Goal: Information Seeking & Learning: Learn about a topic

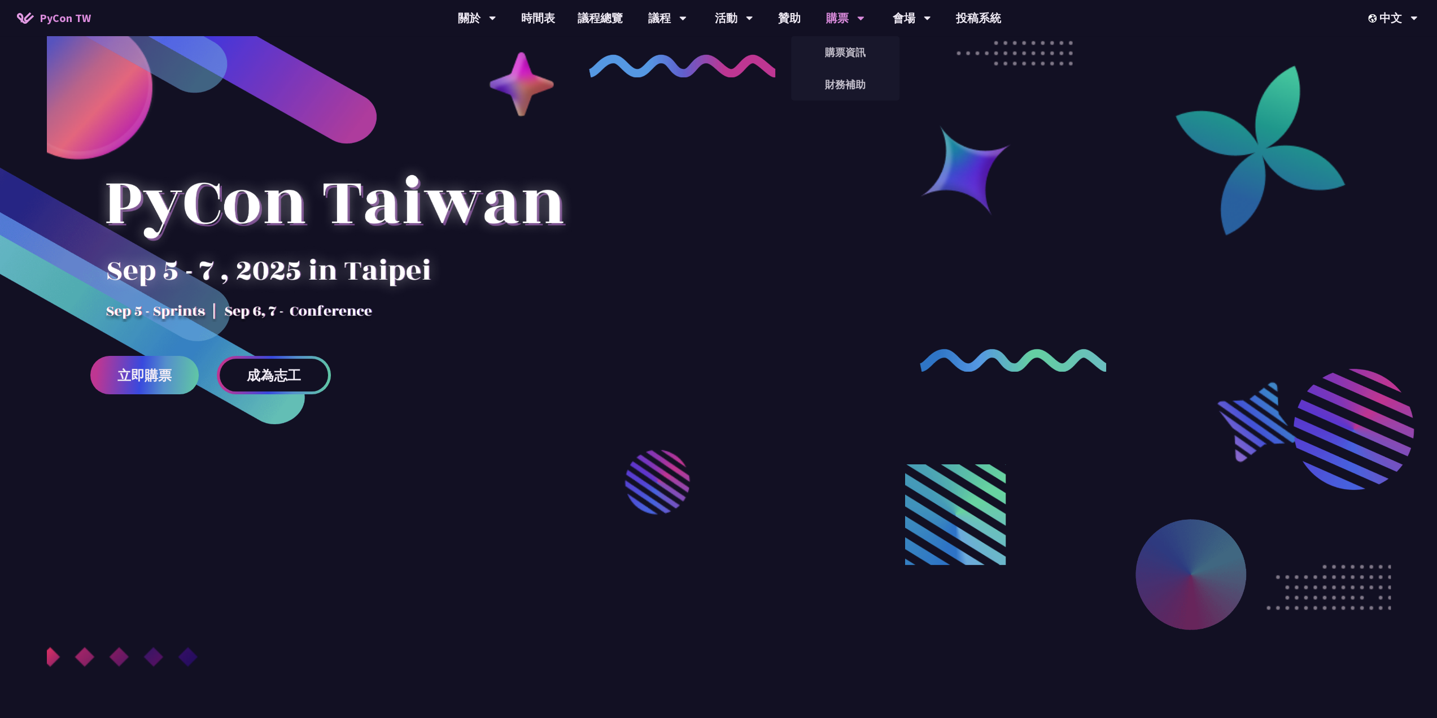
click at [496, 14] on div "購票" at bounding box center [477, 18] width 38 height 36
click at [846, 45] on link "購票資訊" at bounding box center [845, 52] width 108 height 27
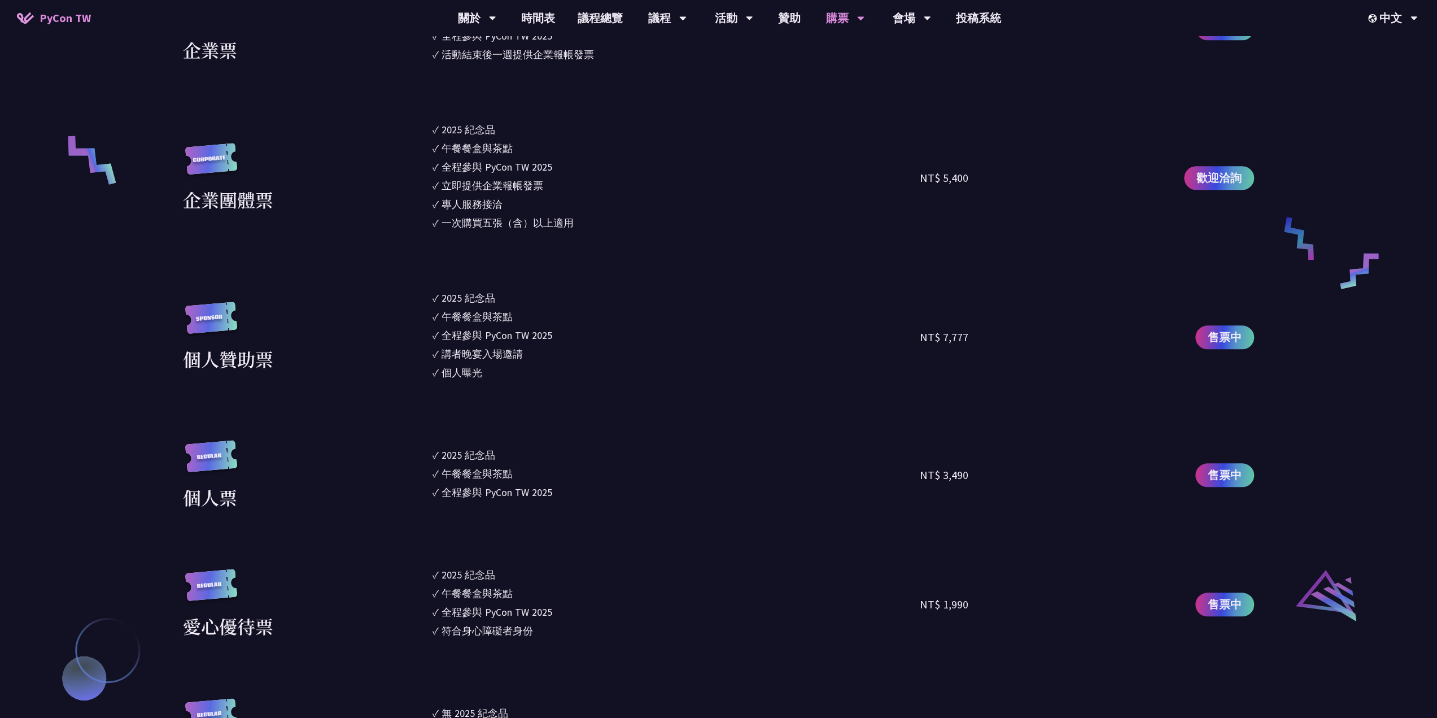
scroll to position [960, 0]
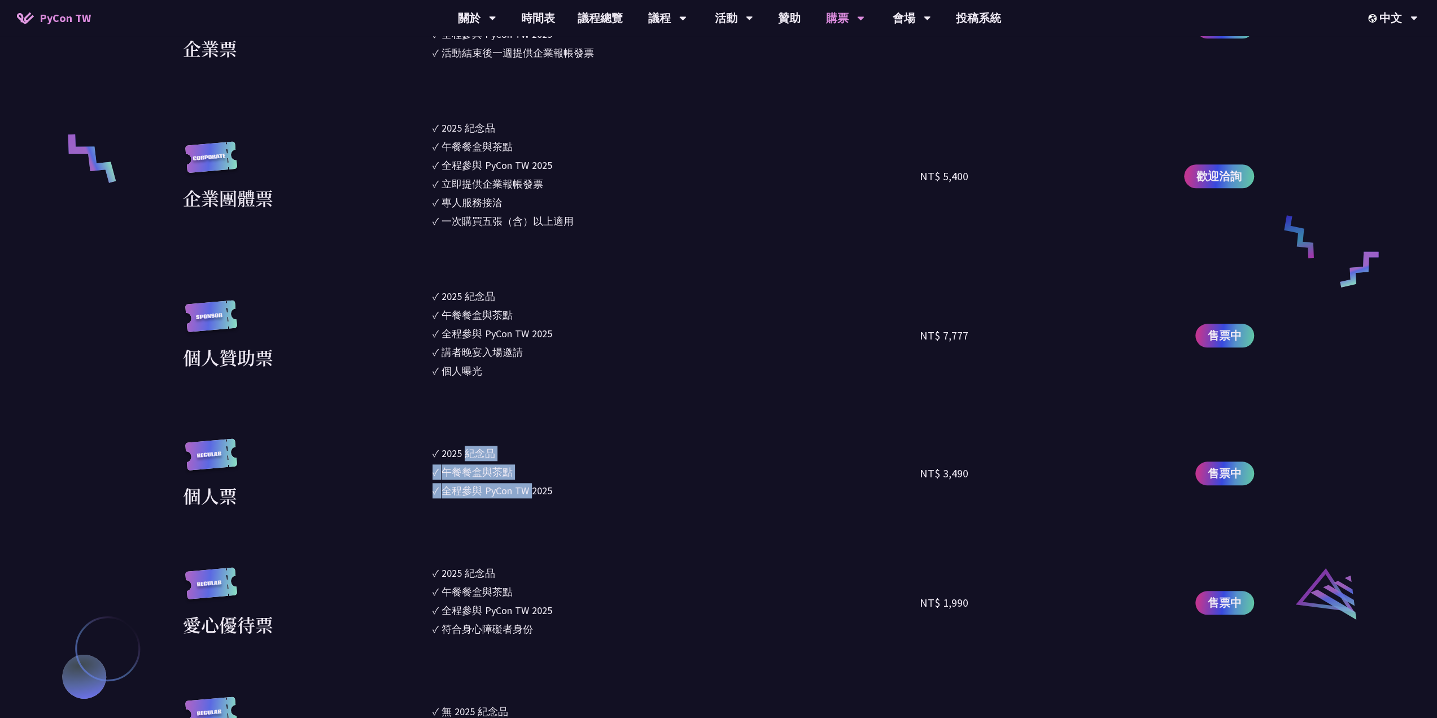
drag, startPoint x: 465, startPoint y: 447, endPoint x: 533, endPoint y: 492, distance: 81.4
click at [533, 492] on ul "✓ 2025 [PERSON_NAME]✓ 午餐餐盒與茶點 ✓ 全程參與 PyCon TW 2025" at bounding box center [677, 473] width 488 height 71
click at [533, 492] on div "全程參與 PyCon TW 2025" at bounding box center [497, 490] width 111 height 15
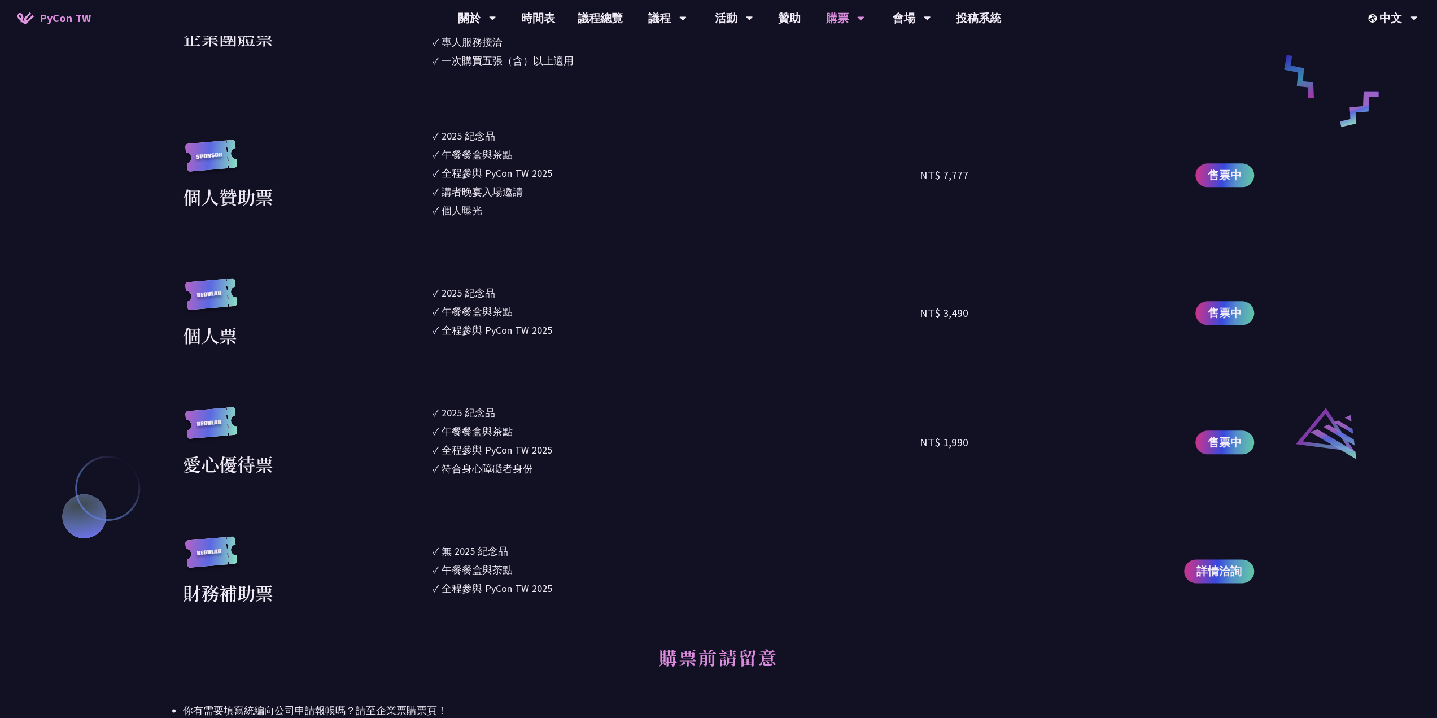
scroll to position [1186, 0]
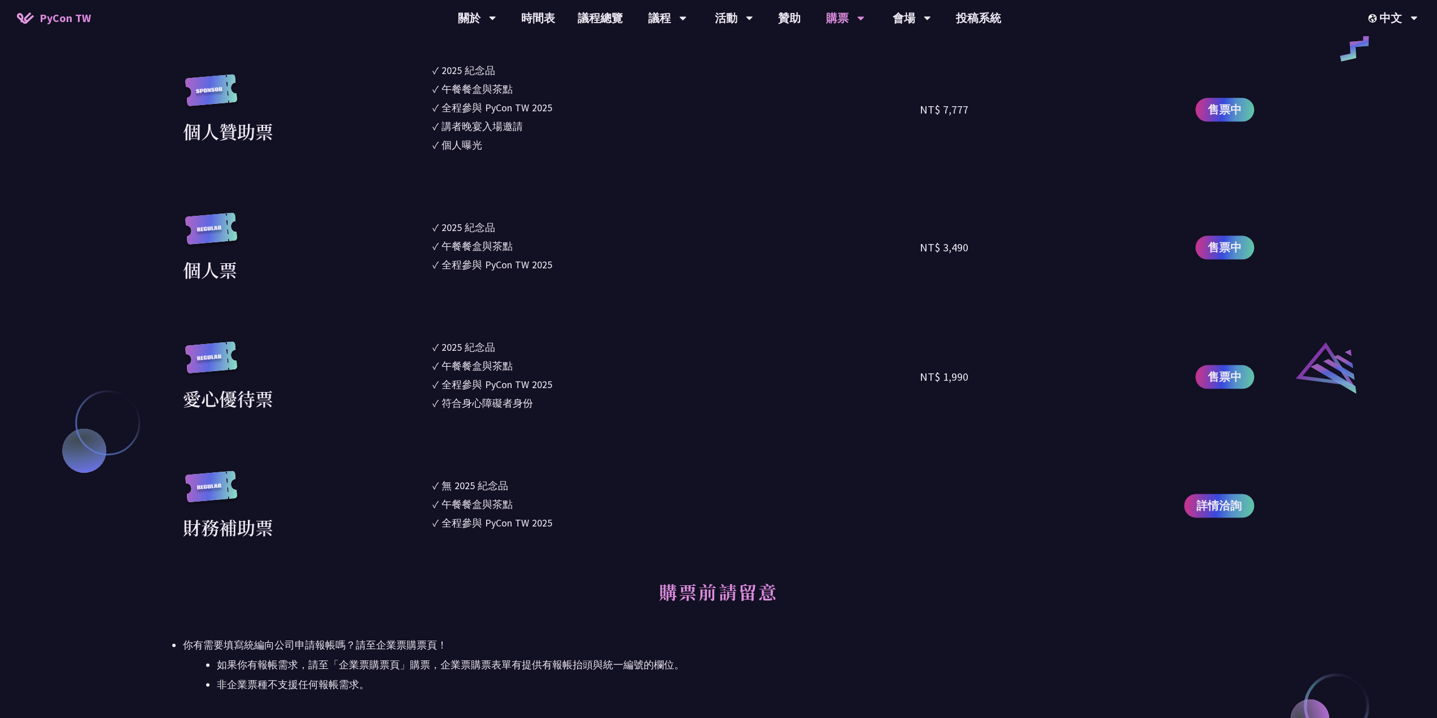
drag, startPoint x: 536, startPoint y: 523, endPoint x: 520, endPoint y: 457, distance: 68.1
click at [520, 457] on section "企業票 ✓ 2025 紀念品 ✓ 午餐餐盒與茶點 ✓ 全程參與 PyCon TW 2025 ✓ 活動結束後一週提供企業報帳發票 NT$ 6,000 售票中 企…" at bounding box center [718, 151] width 1071 height 777
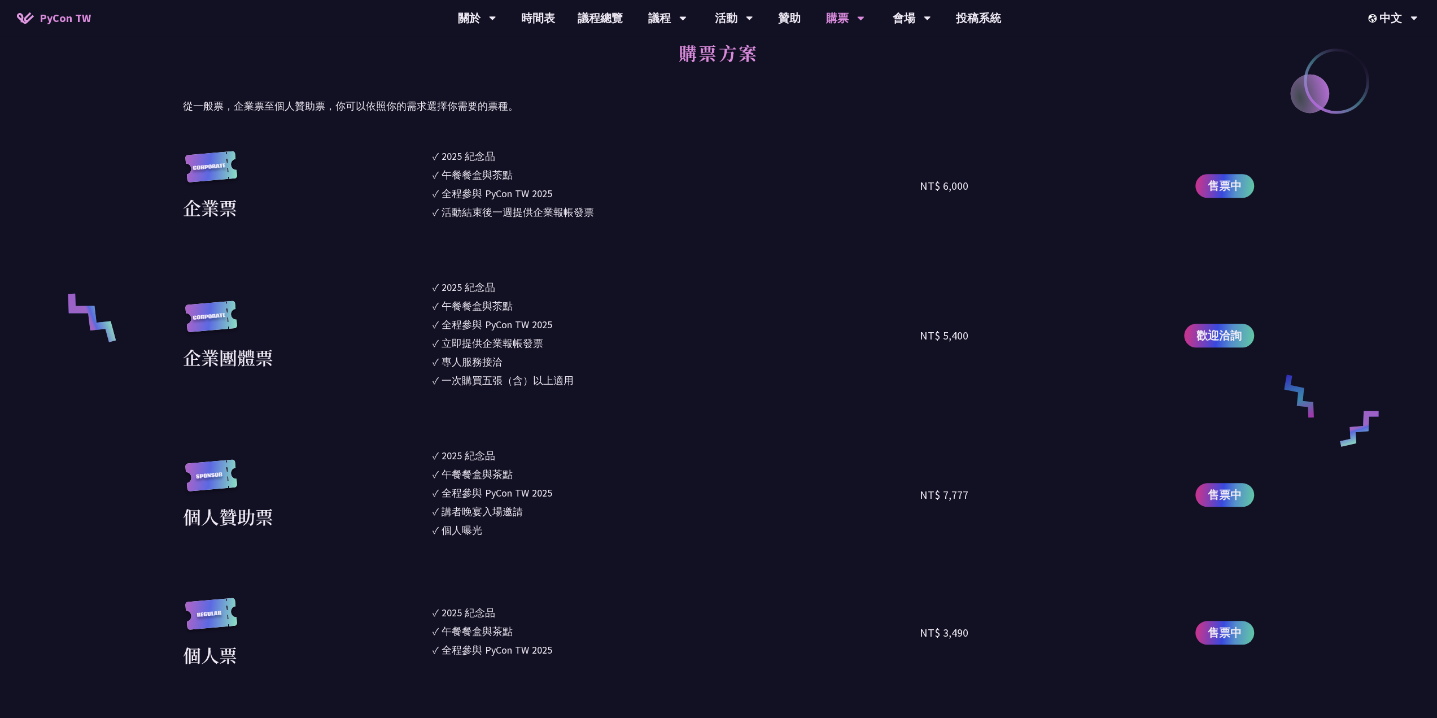
scroll to position [734, 0]
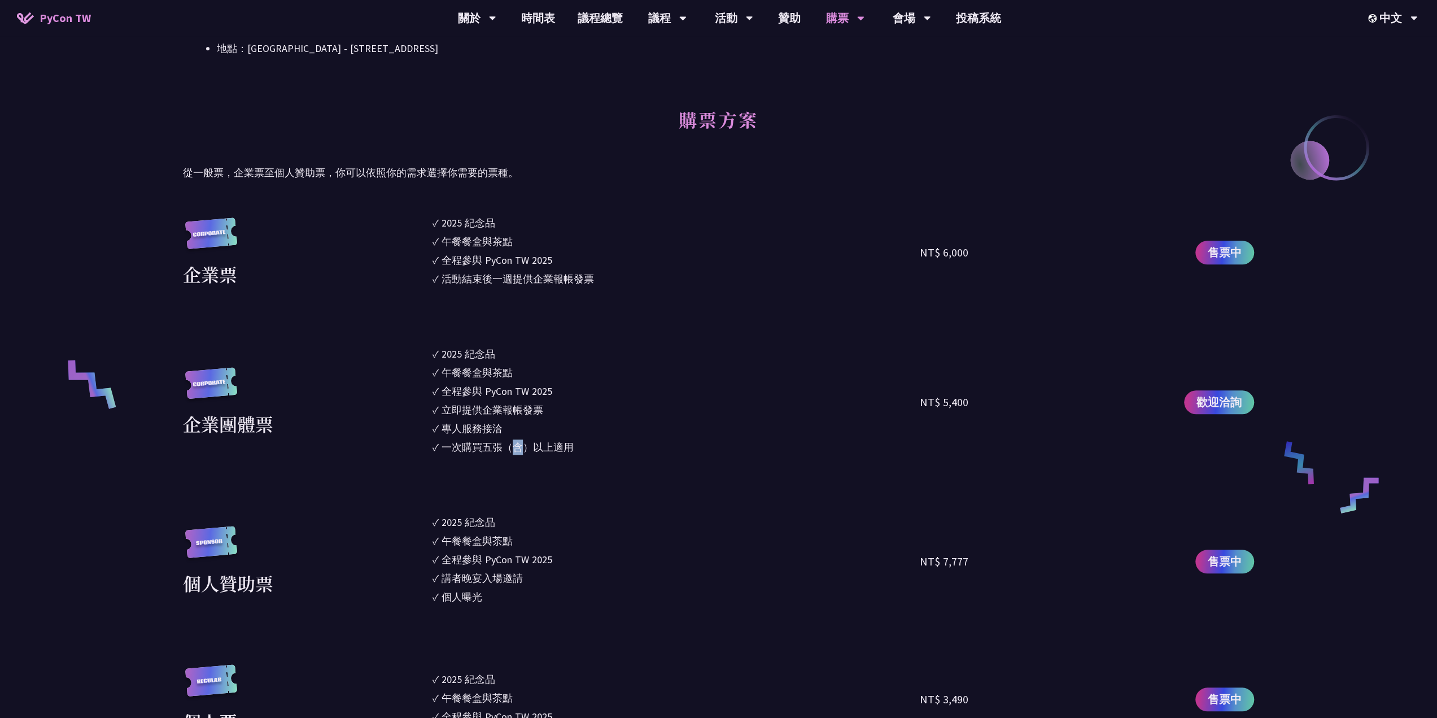
click at [518, 443] on div "一次購買五張（含）以上適用" at bounding box center [508, 446] width 132 height 15
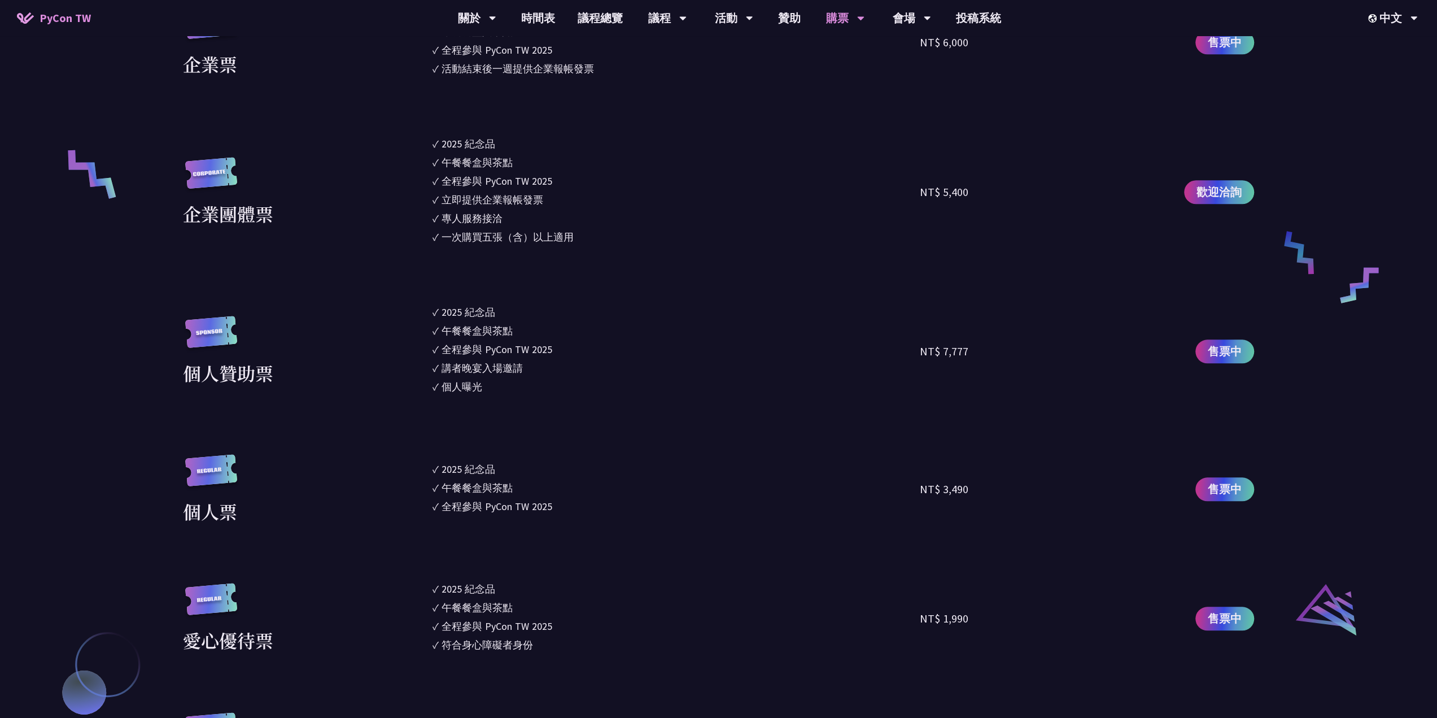
scroll to position [960, 0]
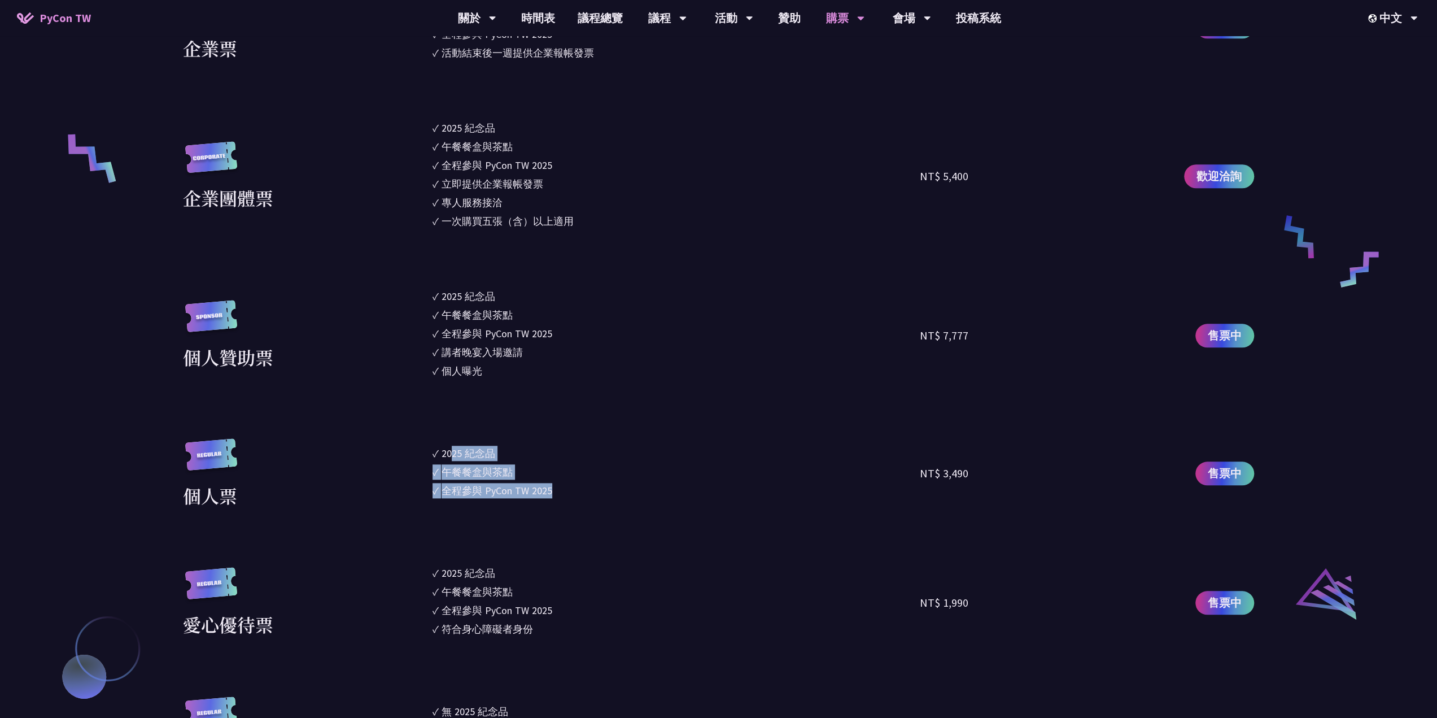
drag, startPoint x: 452, startPoint y: 452, endPoint x: 556, endPoint y: 505, distance: 116.7
click at [556, 505] on ul "✓ 2025 [PERSON_NAME]✓ 午餐餐盒與茶點 ✓ 全程參與 PyCon TW 2025" at bounding box center [677, 473] width 488 height 71
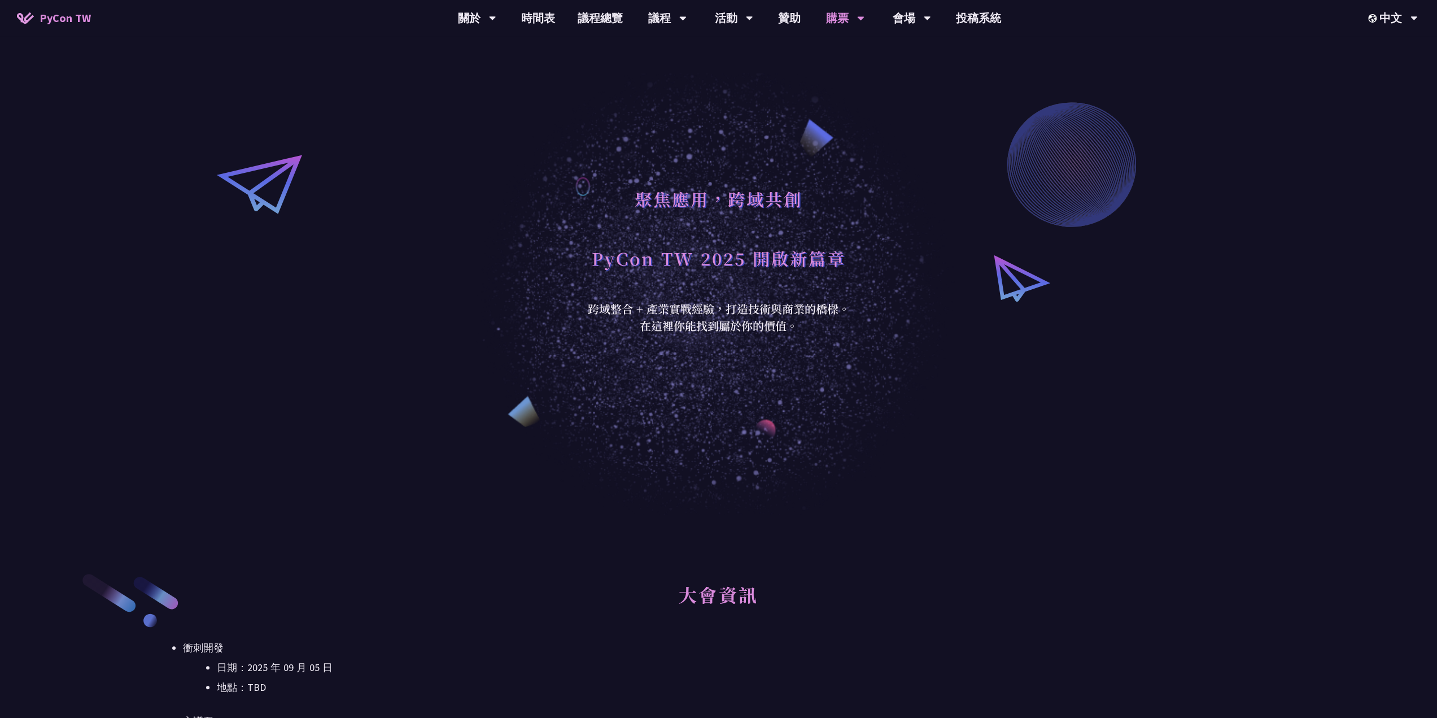
scroll to position [56, 0]
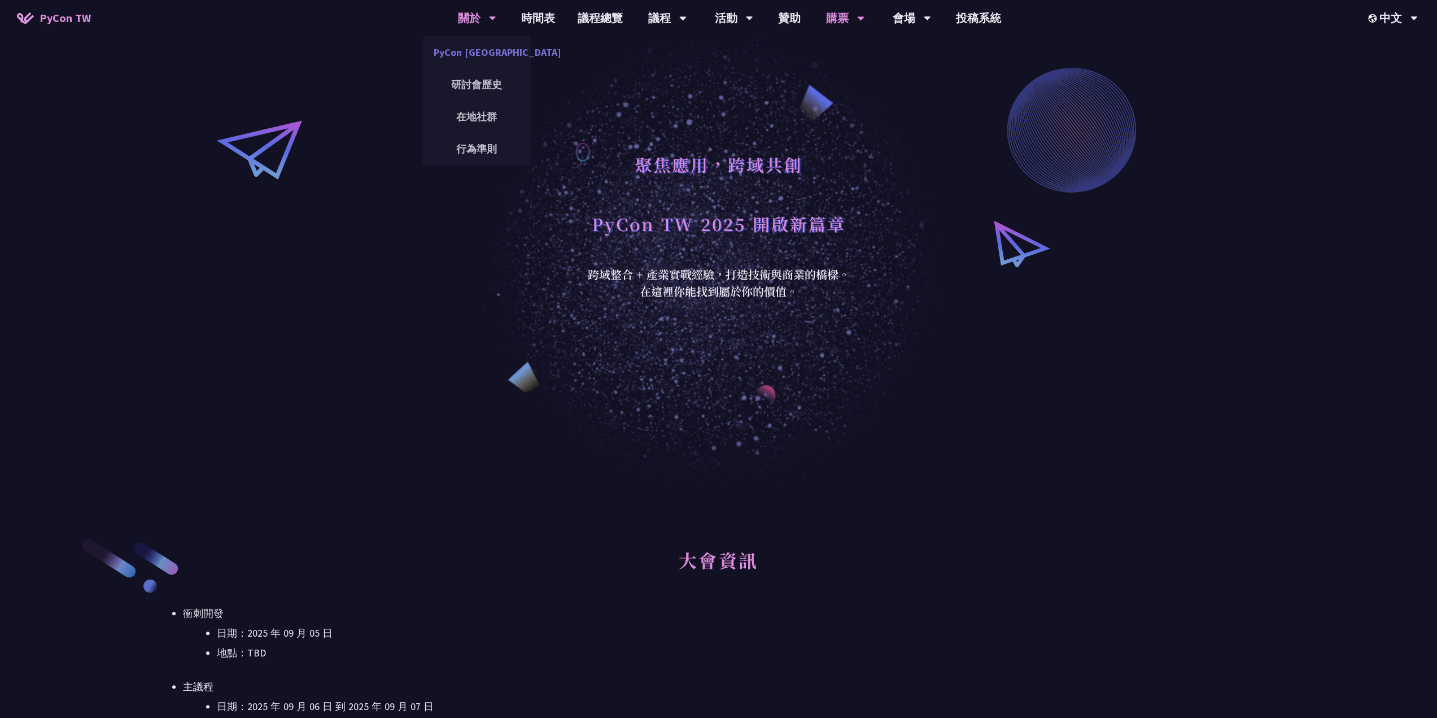
click at [478, 50] on link "PyCon [GEOGRAPHIC_DATA]" at bounding box center [476, 52] width 108 height 27
